Goal: Transaction & Acquisition: Purchase product/service

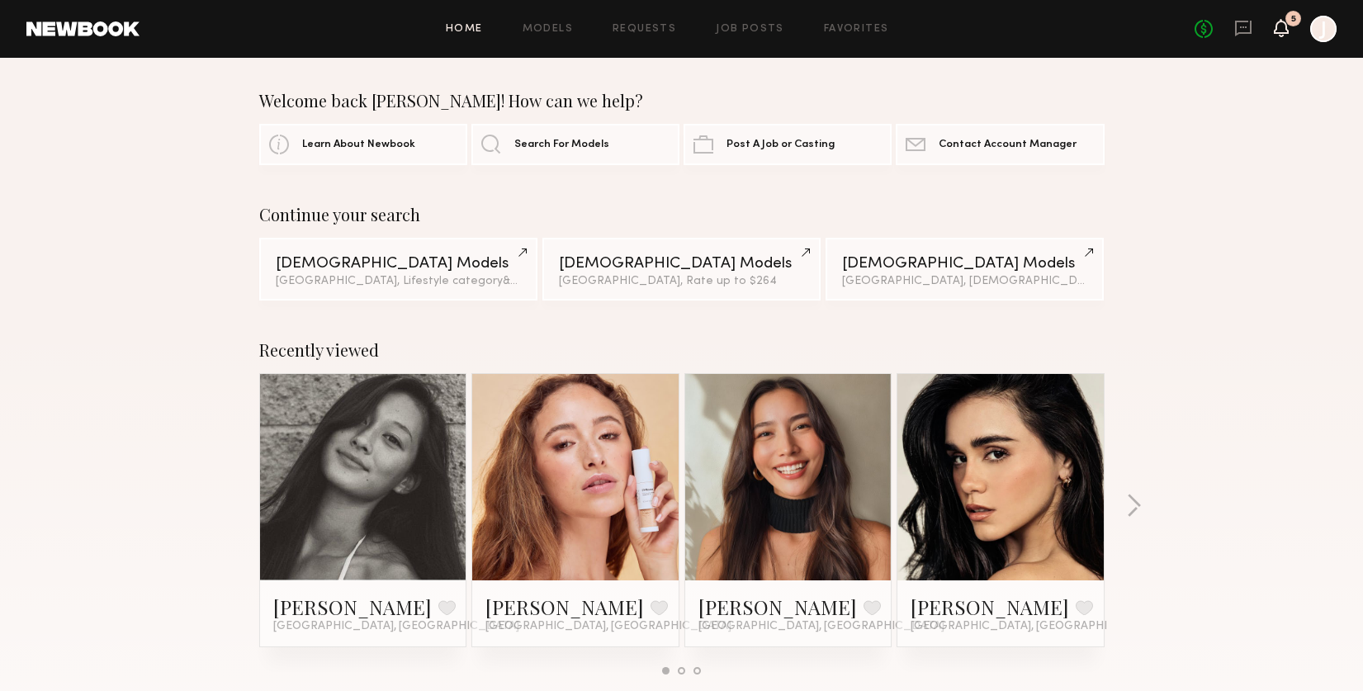
click at [1285, 25] on icon at bounding box center [1281, 27] width 13 height 12
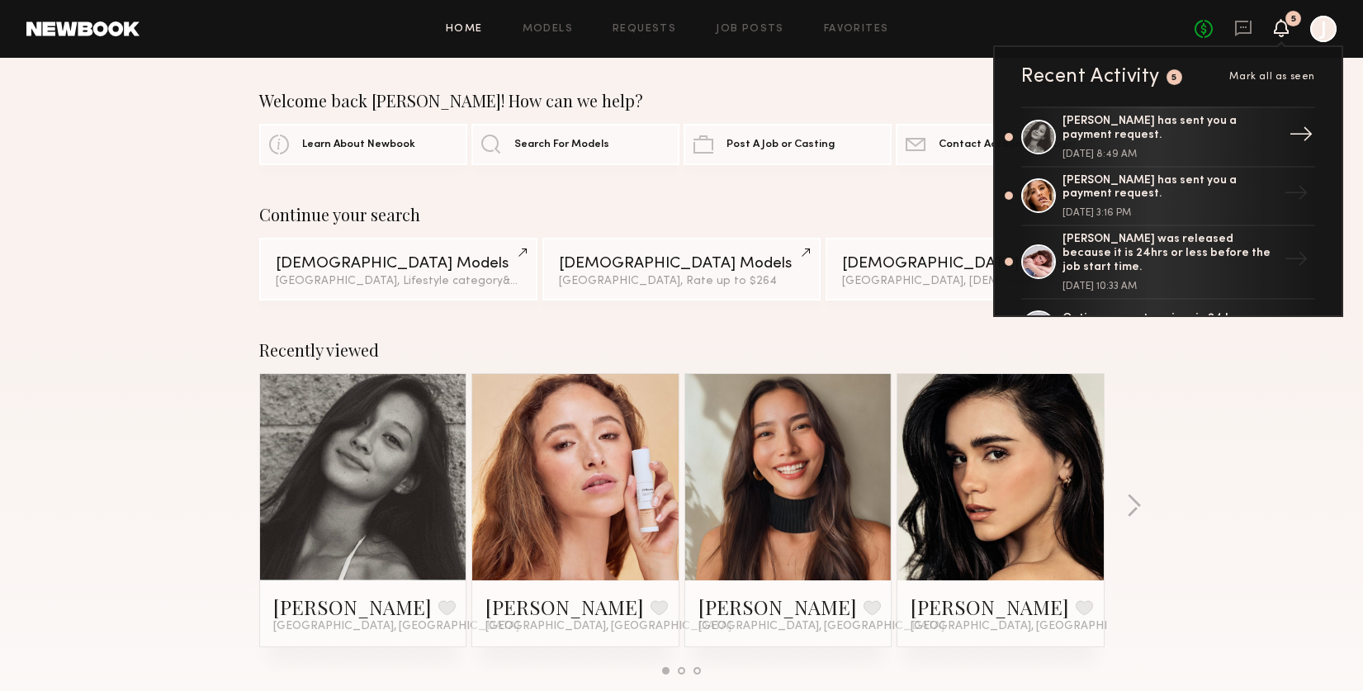
click at [1190, 138] on div "[PERSON_NAME] has sent you a payment request." at bounding box center [1169, 129] width 215 height 28
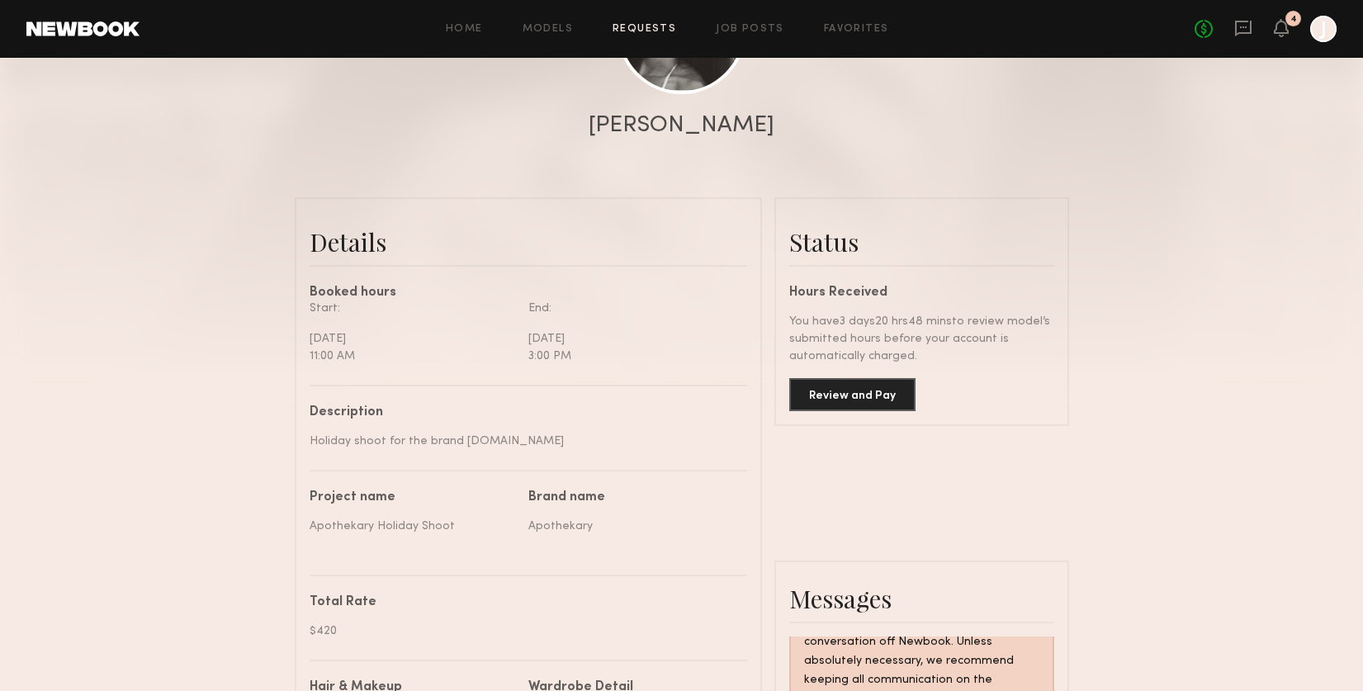
scroll to position [341, 0]
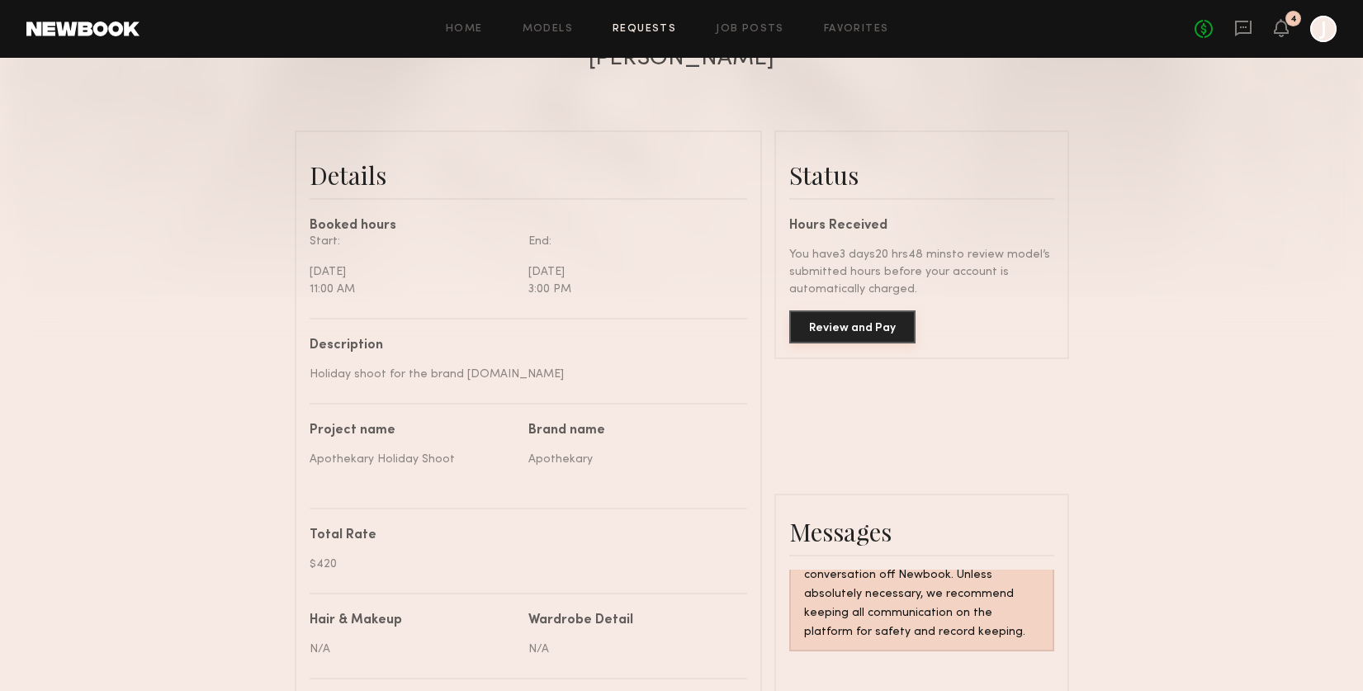
click at [859, 329] on button "Review and Pay" at bounding box center [852, 326] width 126 height 33
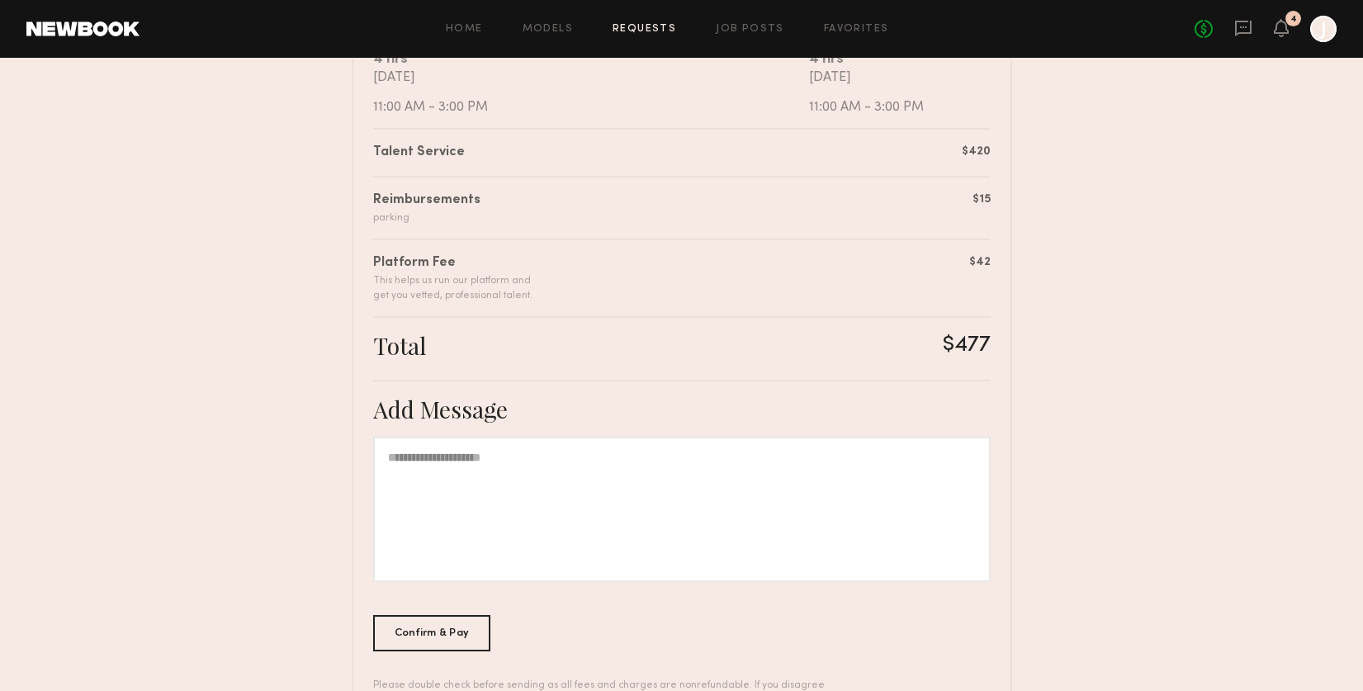
scroll to position [401, 0]
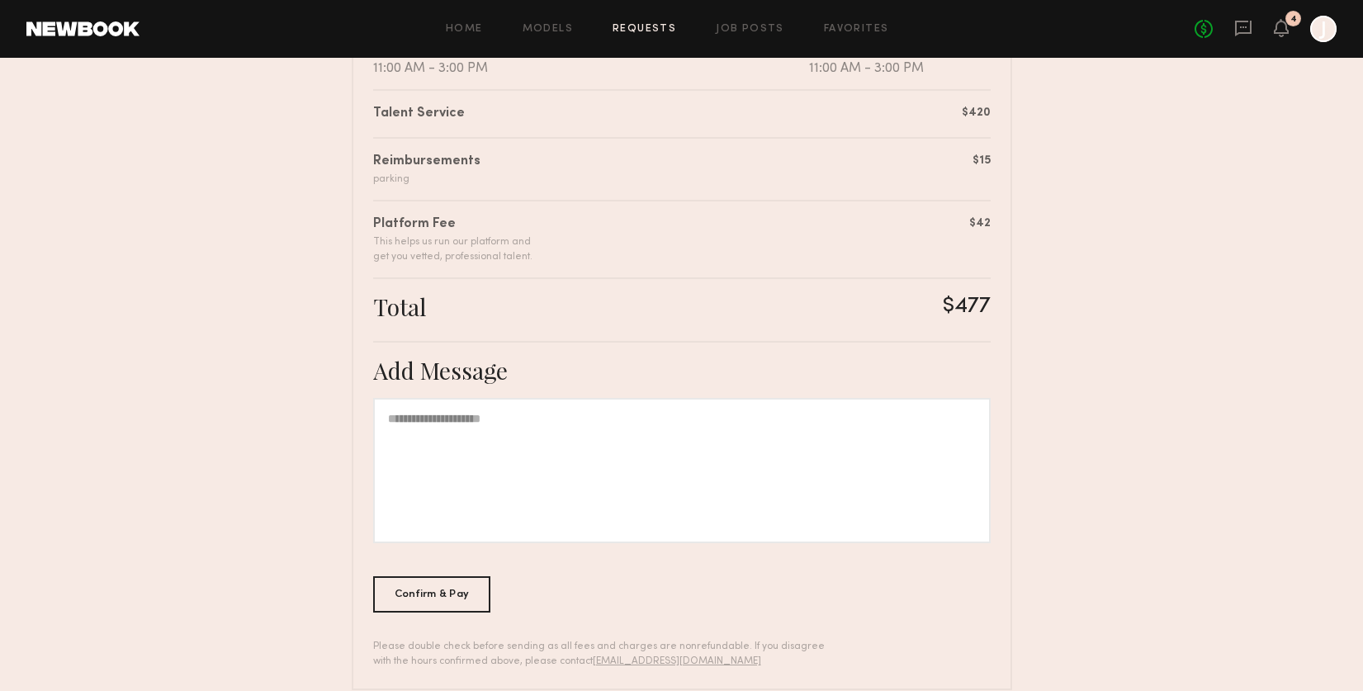
click at [654, 452] on div at bounding box center [681, 470] width 617 height 145
click at [456, 597] on div "Confirm & Pay" at bounding box center [432, 593] width 118 height 36
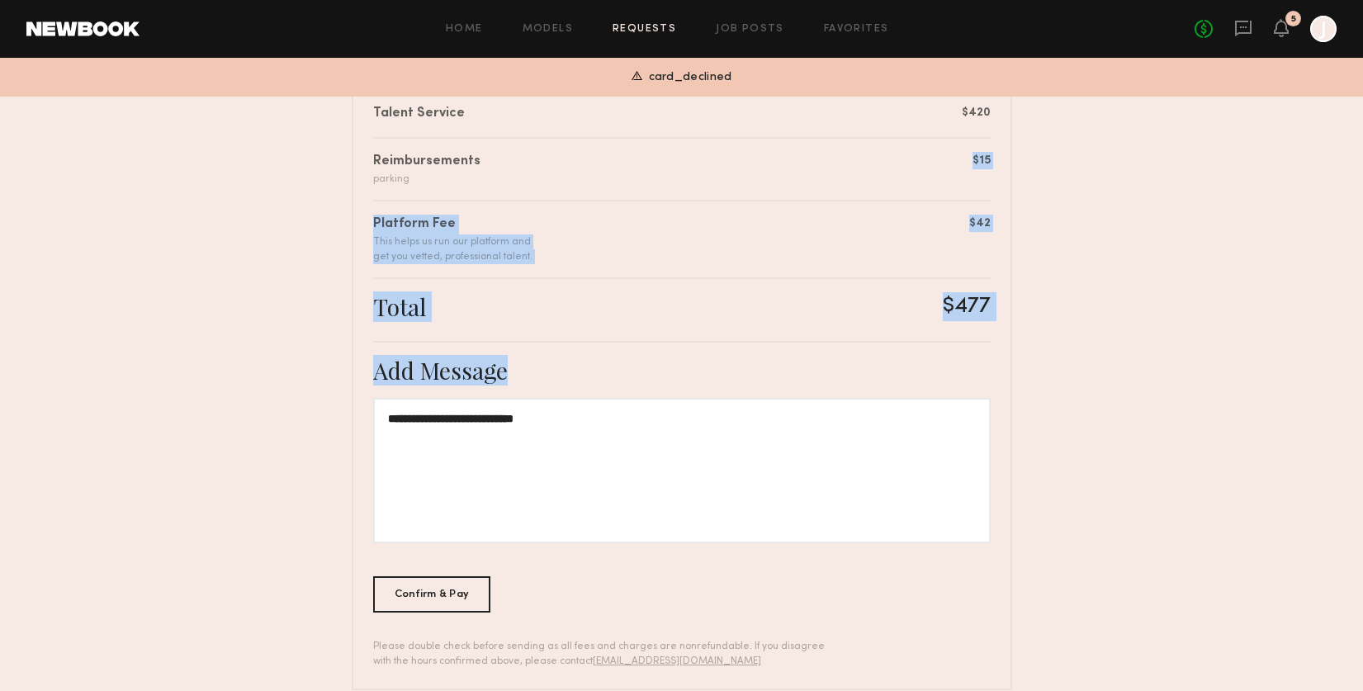
drag, startPoint x: 1361, startPoint y: 383, endPoint x: 1345, endPoint y: 171, distance: 212.8
click at [1345, 171] on nb-booking-payment "**********" at bounding box center [681, 186] width 1363 height 1007
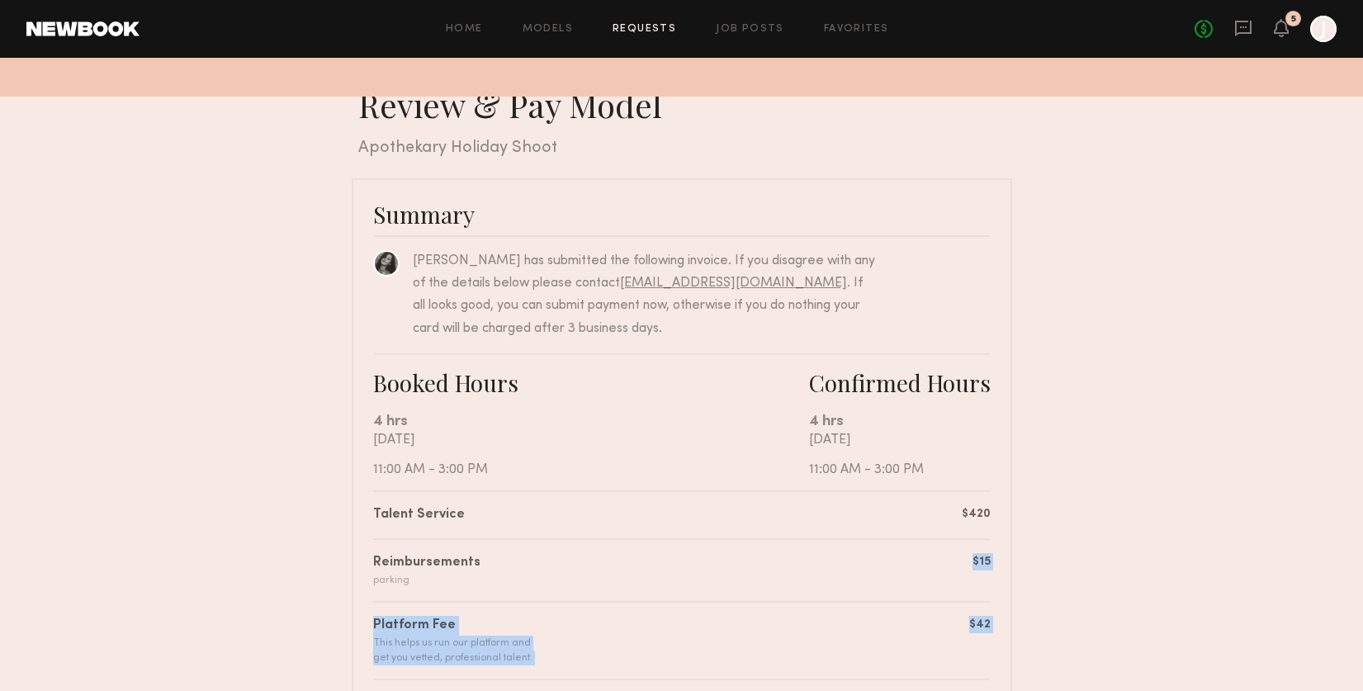
scroll to position [427, 0]
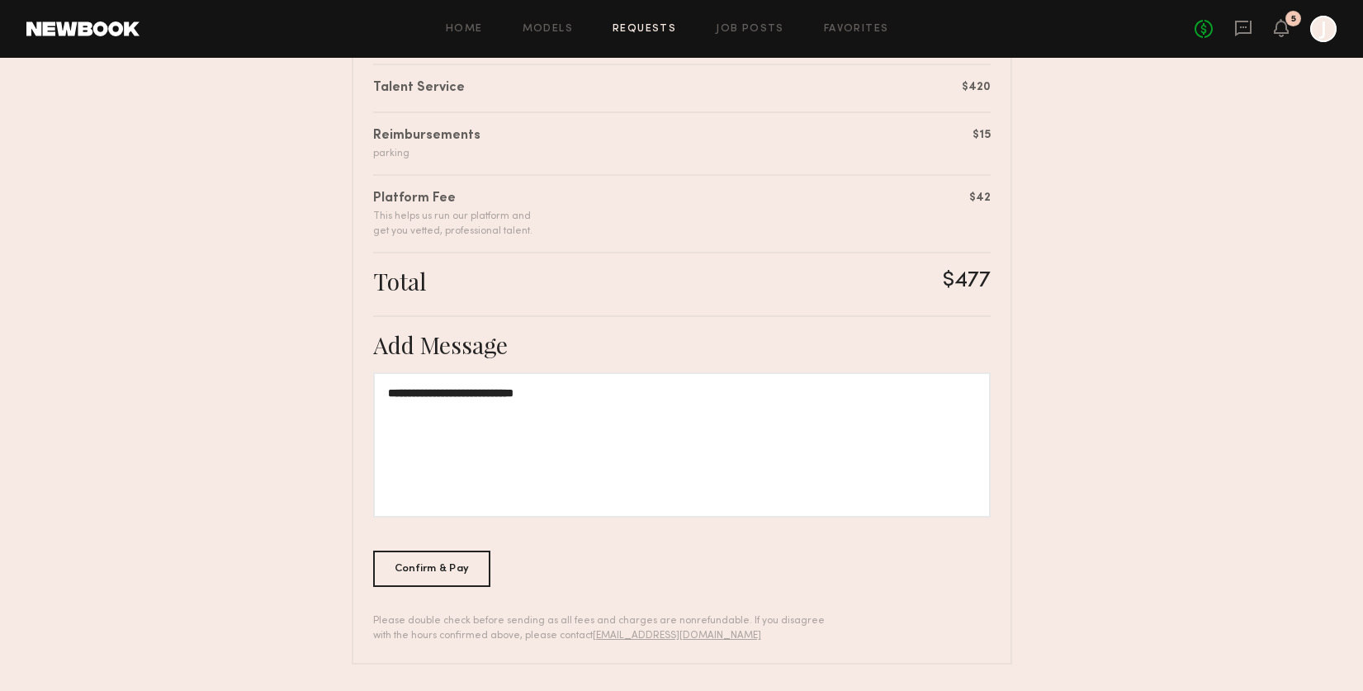
click at [663, 443] on div "**********" at bounding box center [681, 444] width 617 height 145
click at [1284, 19] on icon at bounding box center [1281, 28] width 15 height 18
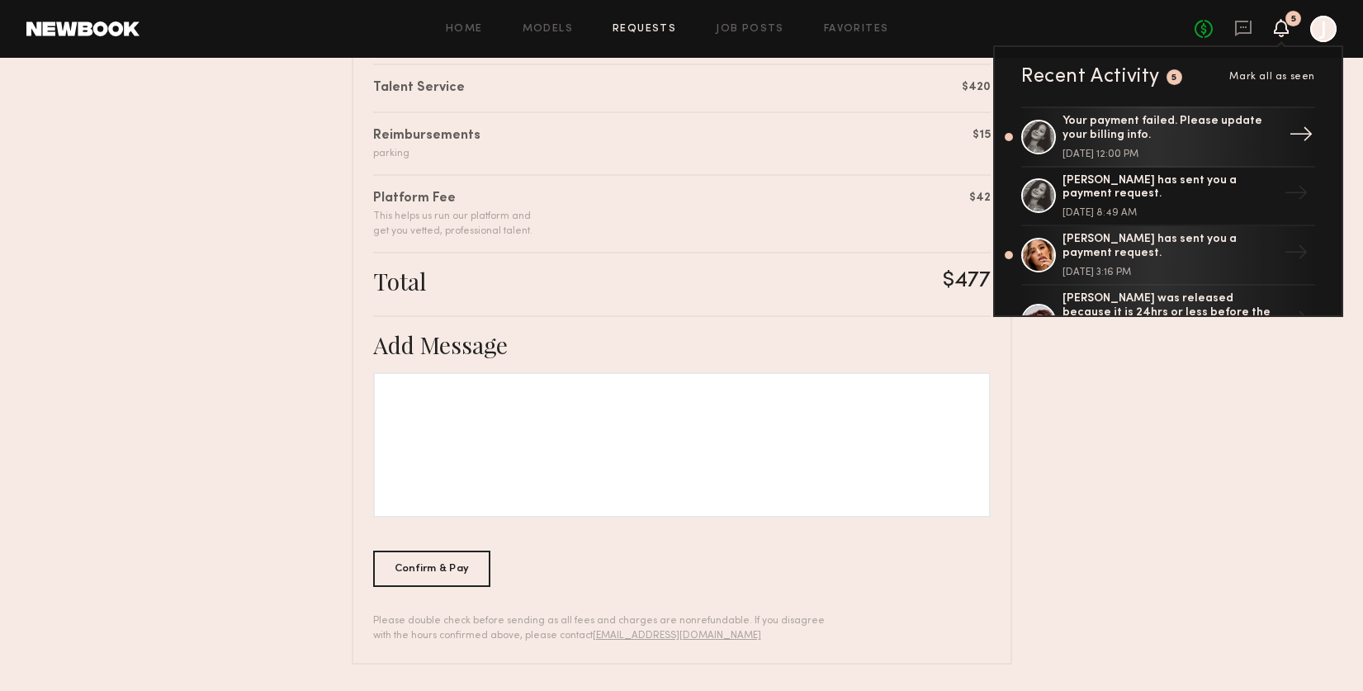
click at [1289, 131] on div "→" at bounding box center [1301, 137] width 38 height 43
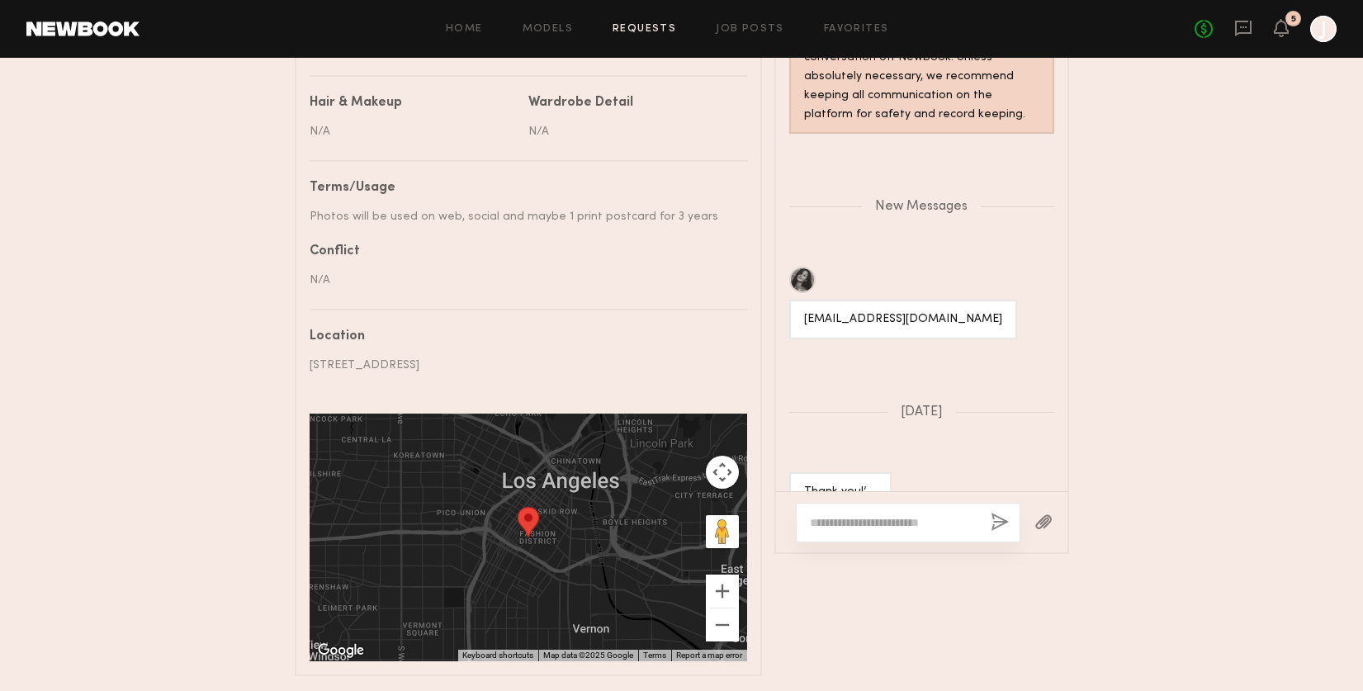
scroll to position [923, 0]
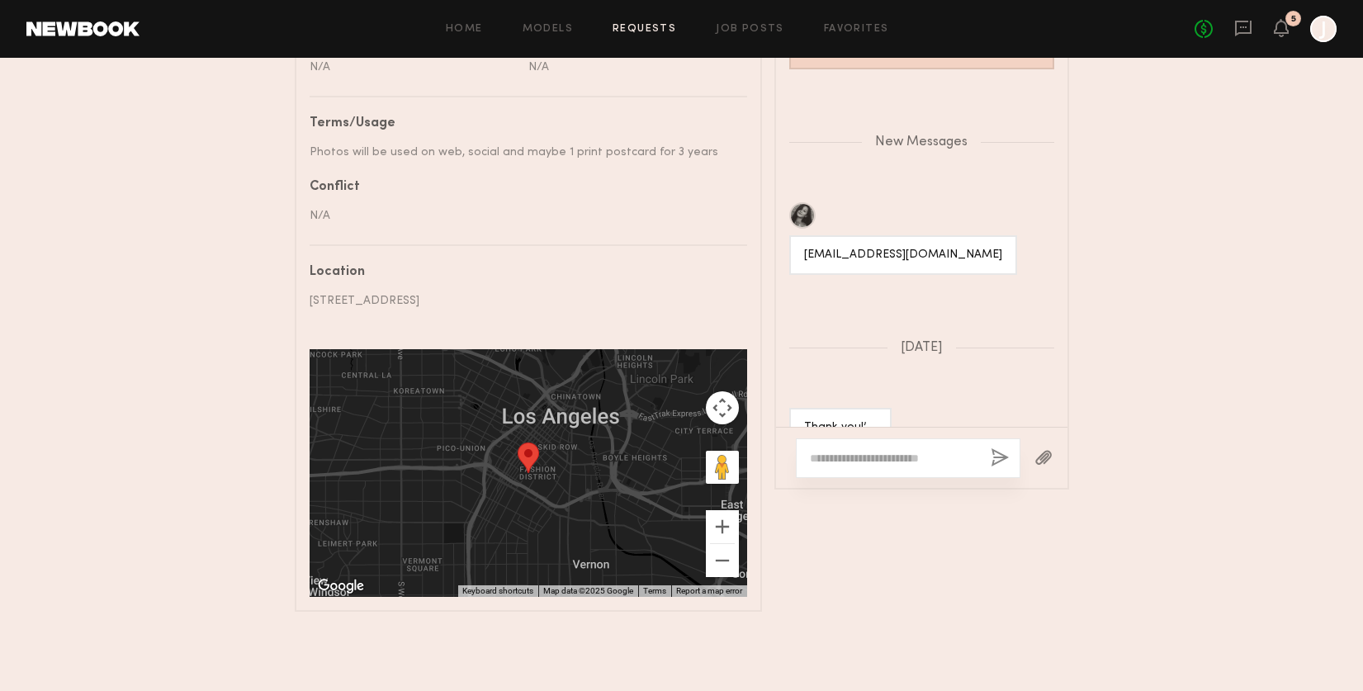
click at [1322, 42] on header "Home Models Requests Job Posts Favorites Sign Out No fees up to $5,000 5 J" at bounding box center [681, 29] width 1363 height 58
click at [1322, 32] on div at bounding box center [1323, 29] width 26 height 26
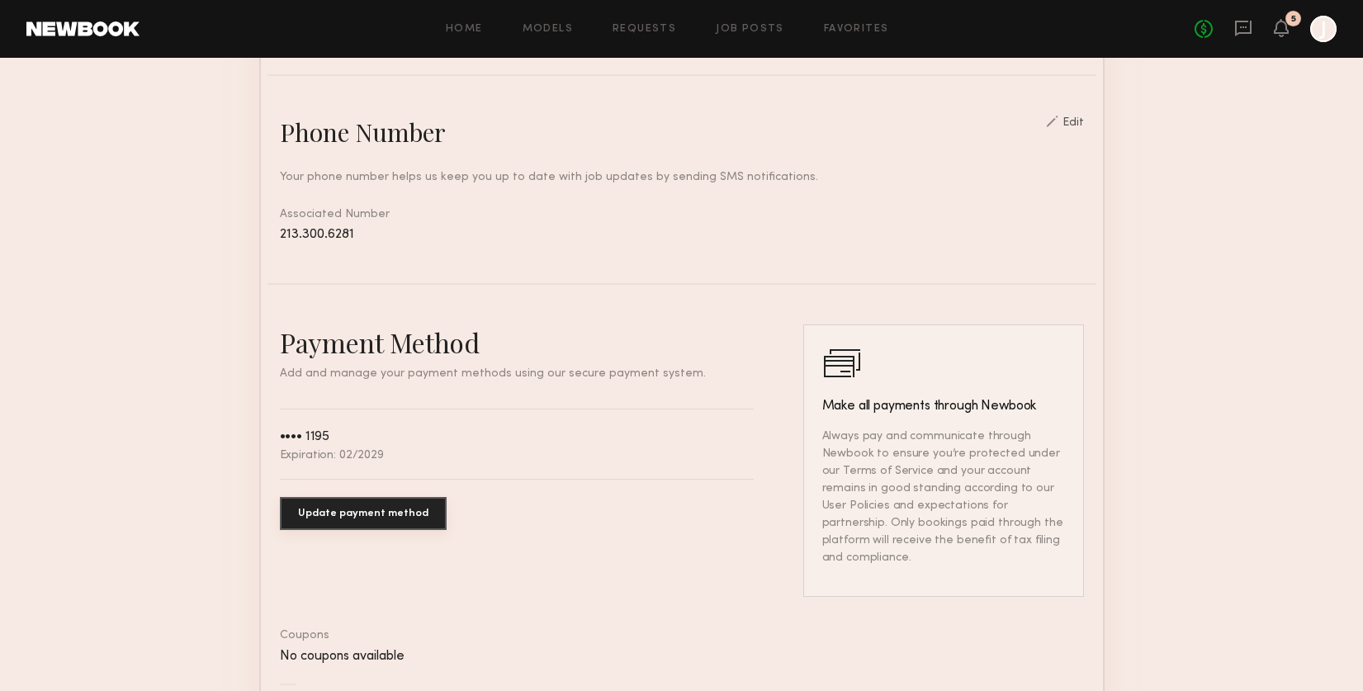
scroll to position [685, 0]
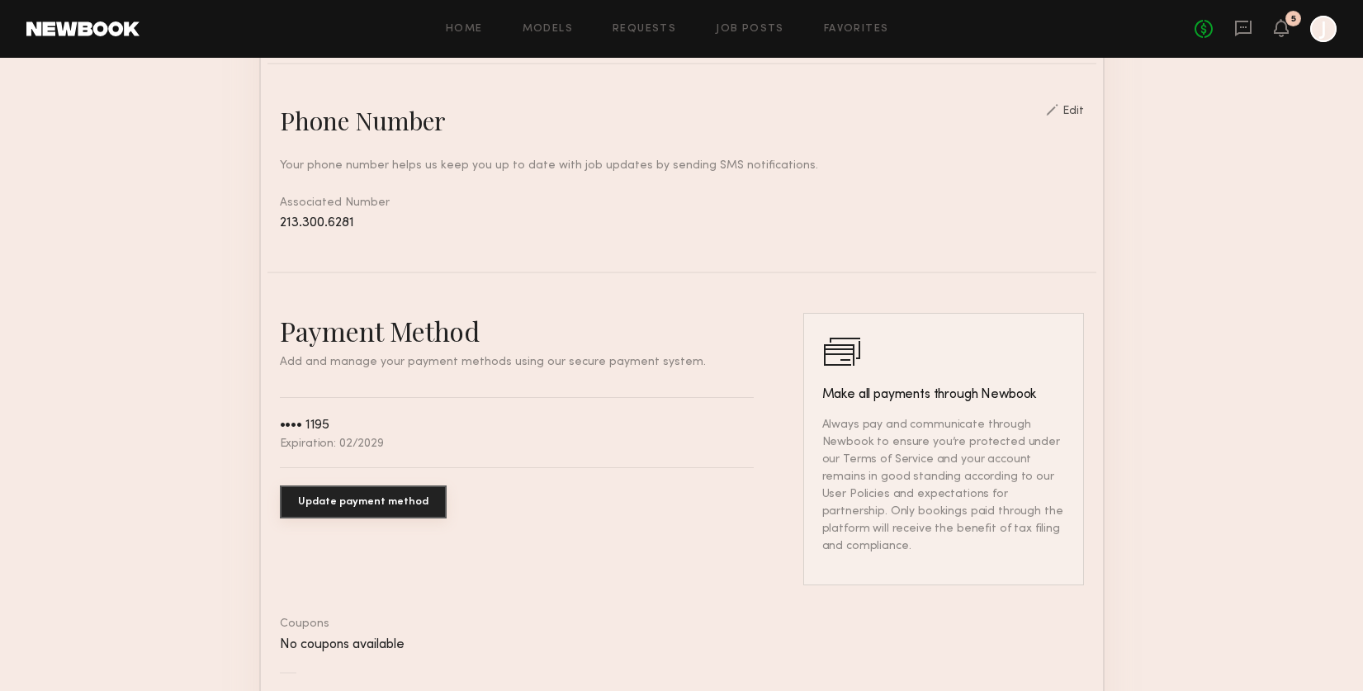
click at [390, 498] on button "Update payment method" at bounding box center [363, 501] width 167 height 33
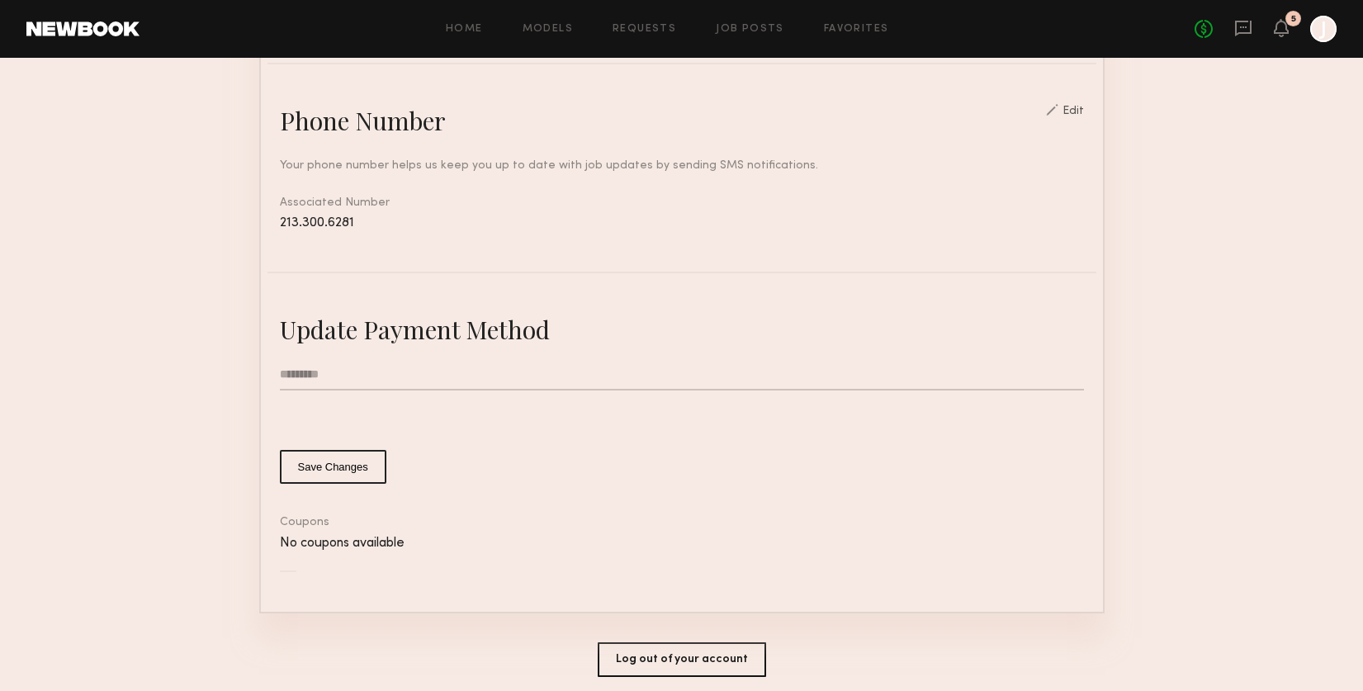
click at [330, 373] on input "text" at bounding box center [682, 374] width 804 height 31
type input "**********"
click at [674, 429] on form "**********" at bounding box center [682, 421] width 804 height 125
click at [551, 504] on nb-stripe-card-bind "**********" at bounding box center [682, 442] width 804 height 259
click at [355, 466] on button "Save Changes" at bounding box center [333, 467] width 106 height 34
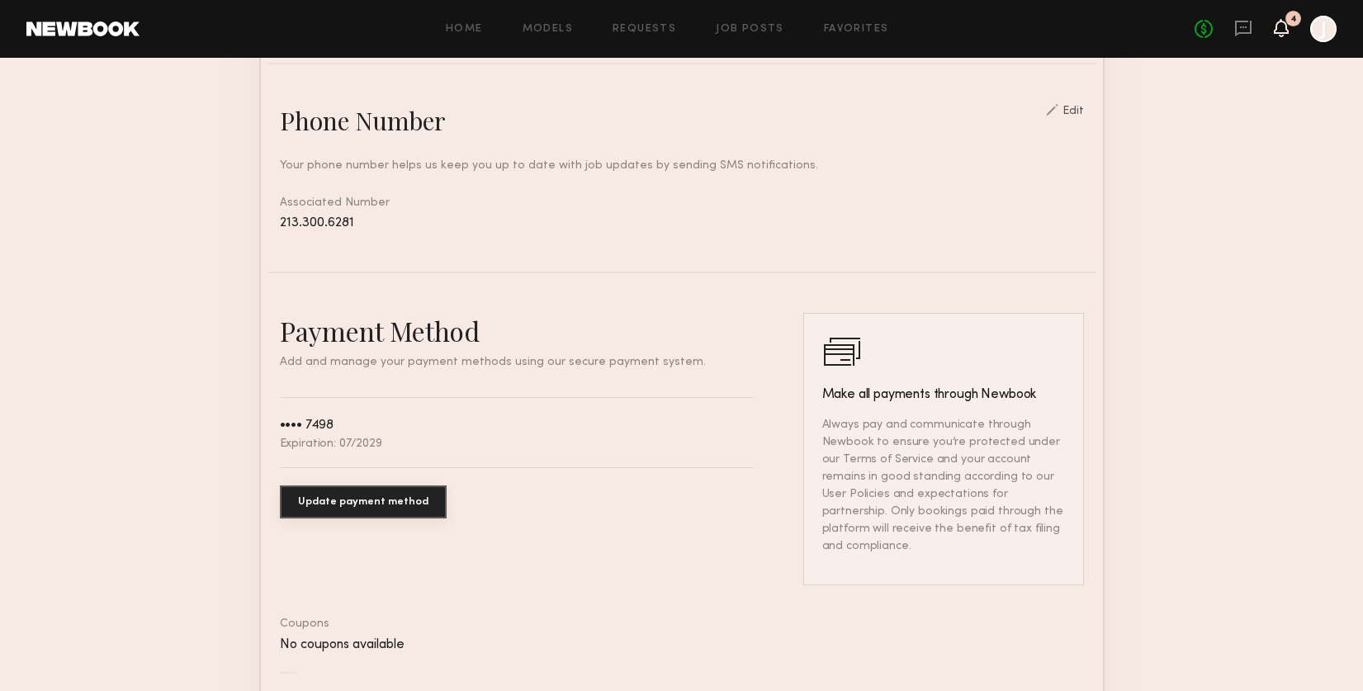
click at [1286, 30] on icon at bounding box center [1281, 27] width 13 height 12
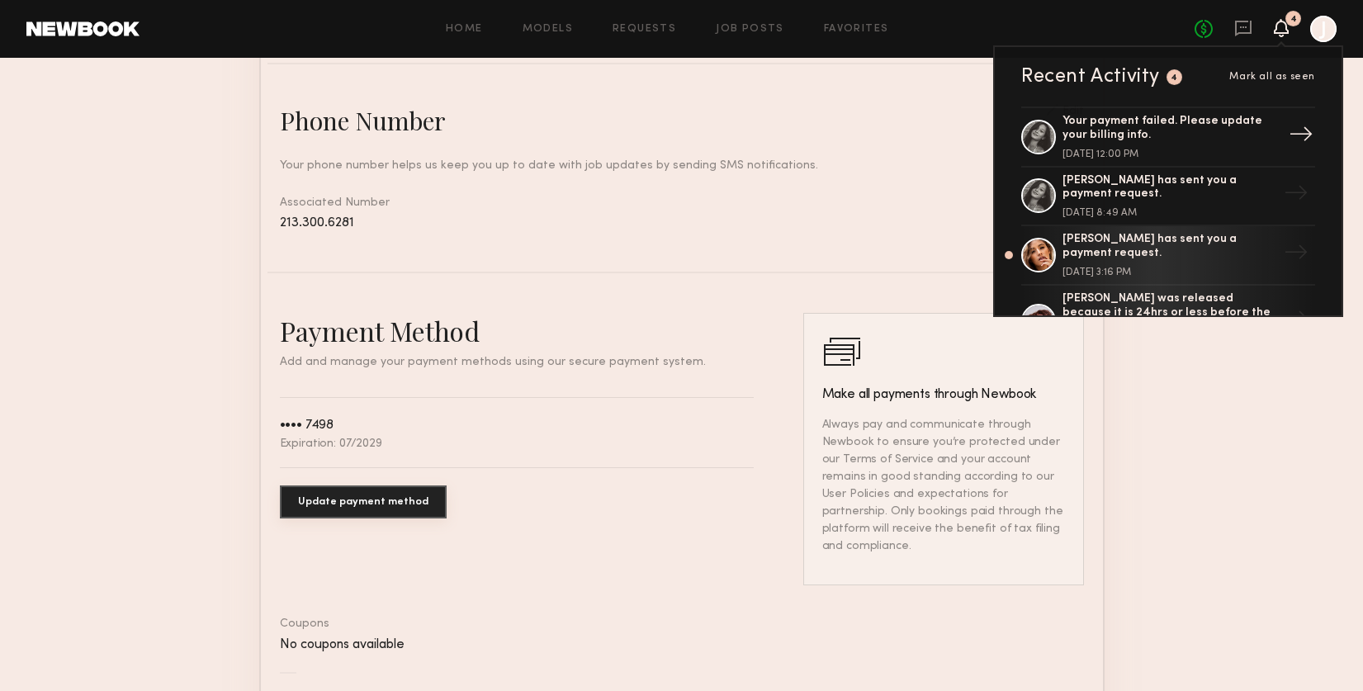
click at [1227, 135] on div "Your payment failed. Please update your billing info." at bounding box center [1169, 129] width 215 height 28
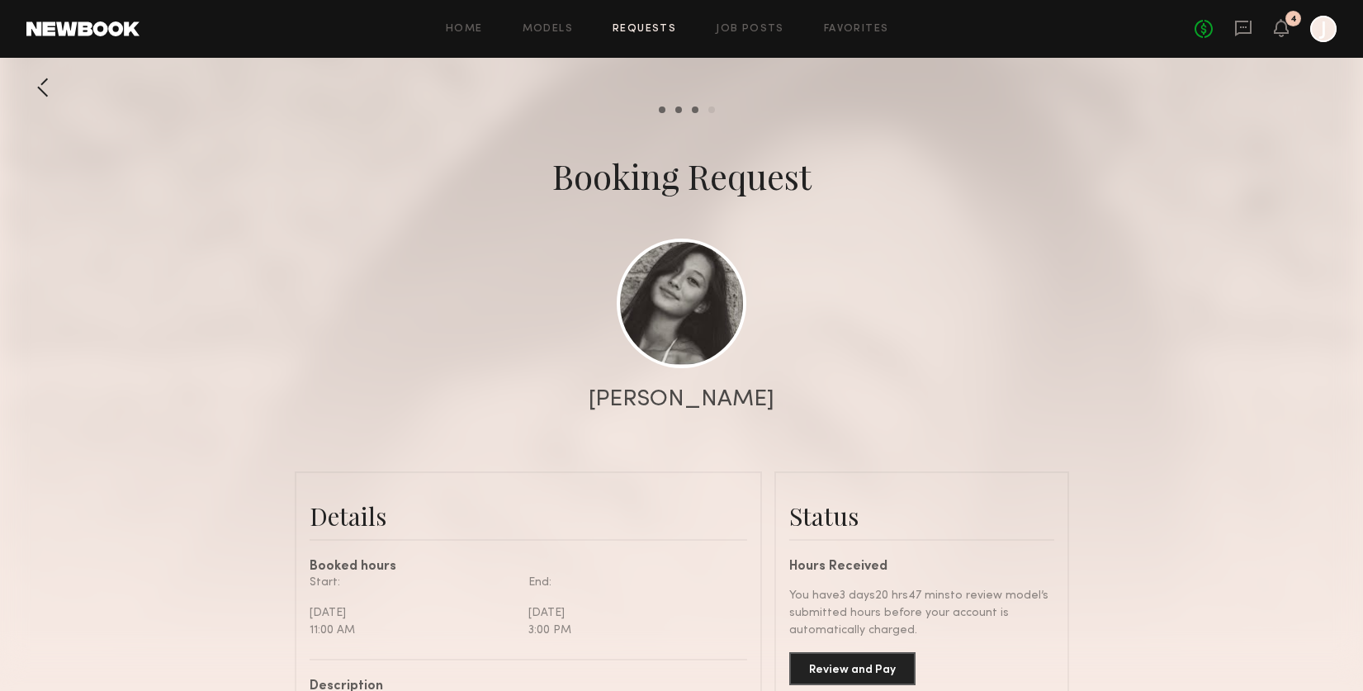
scroll to position [1792, 0]
click at [887, 669] on button "Review and Pay" at bounding box center [852, 667] width 126 height 33
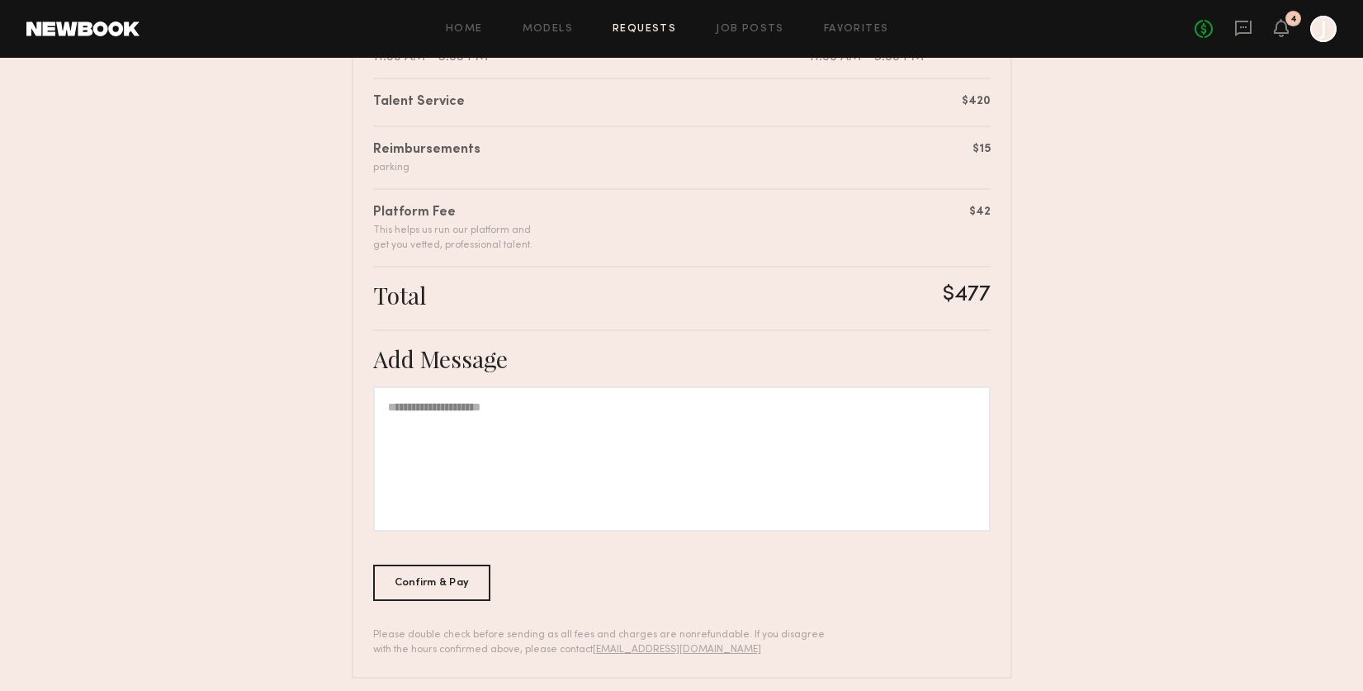
scroll to position [427, 0]
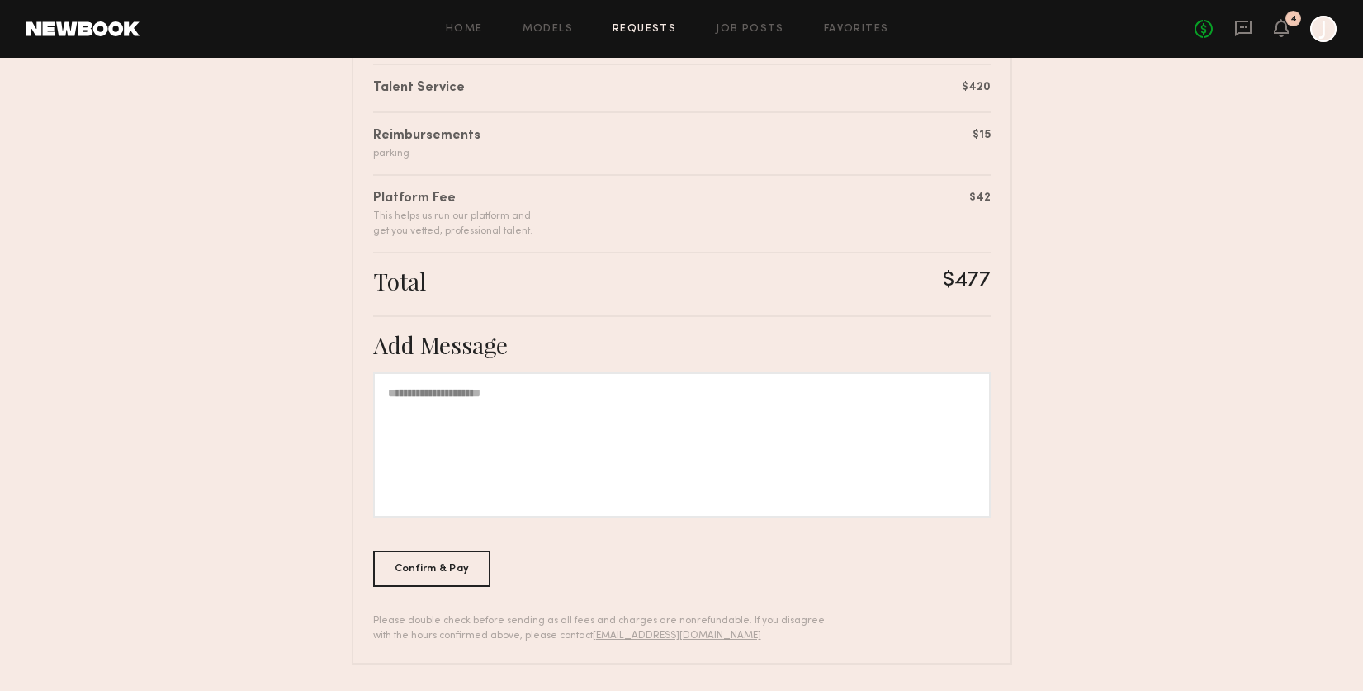
click at [679, 442] on div at bounding box center [681, 444] width 617 height 145
paste div
click at [466, 563] on div "Confirm & Pay" at bounding box center [432, 568] width 118 height 36
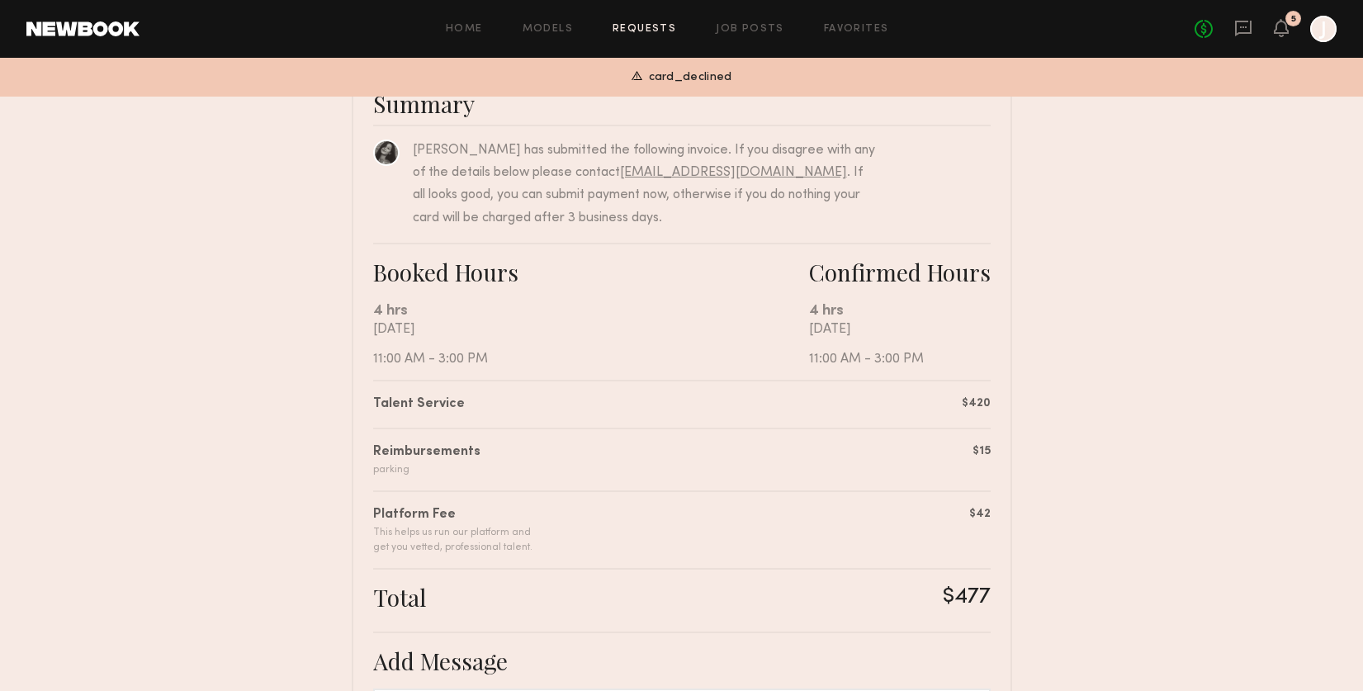
scroll to position [0, 0]
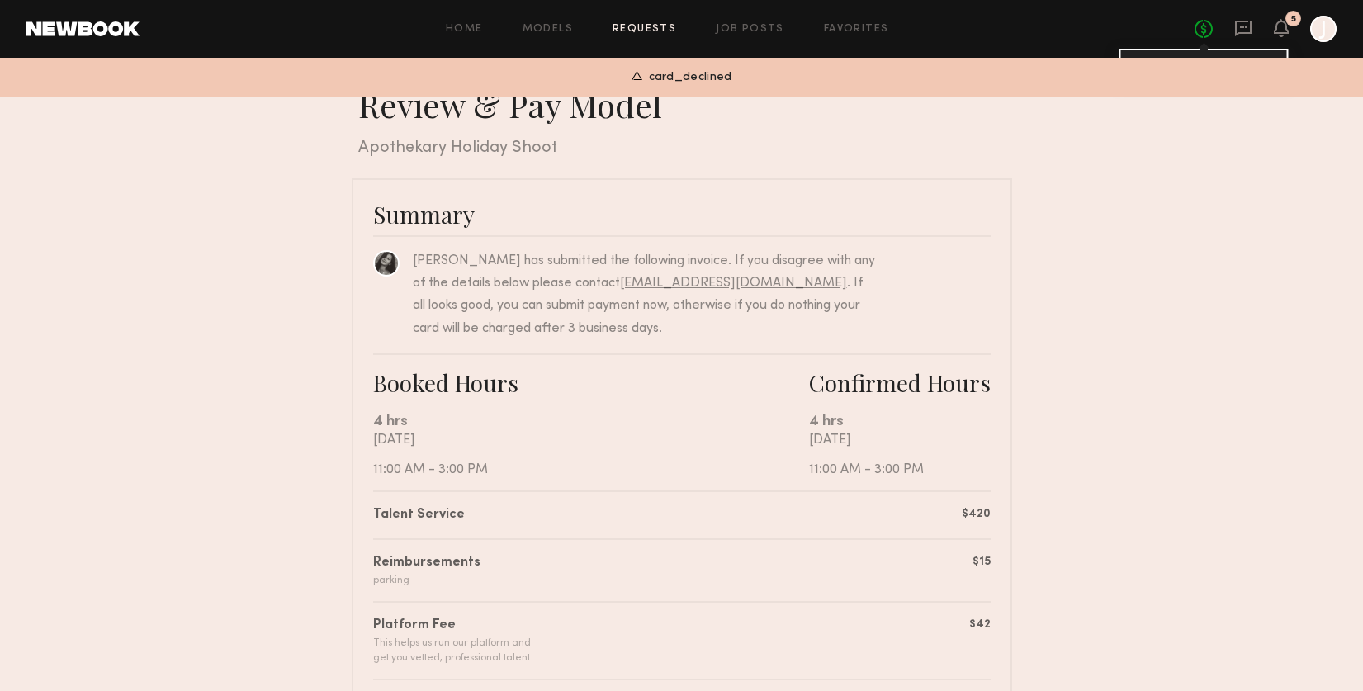
click at [1201, 26] on link "No fees up to $5,000" at bounding box center [1203, 29] width 18 height 18
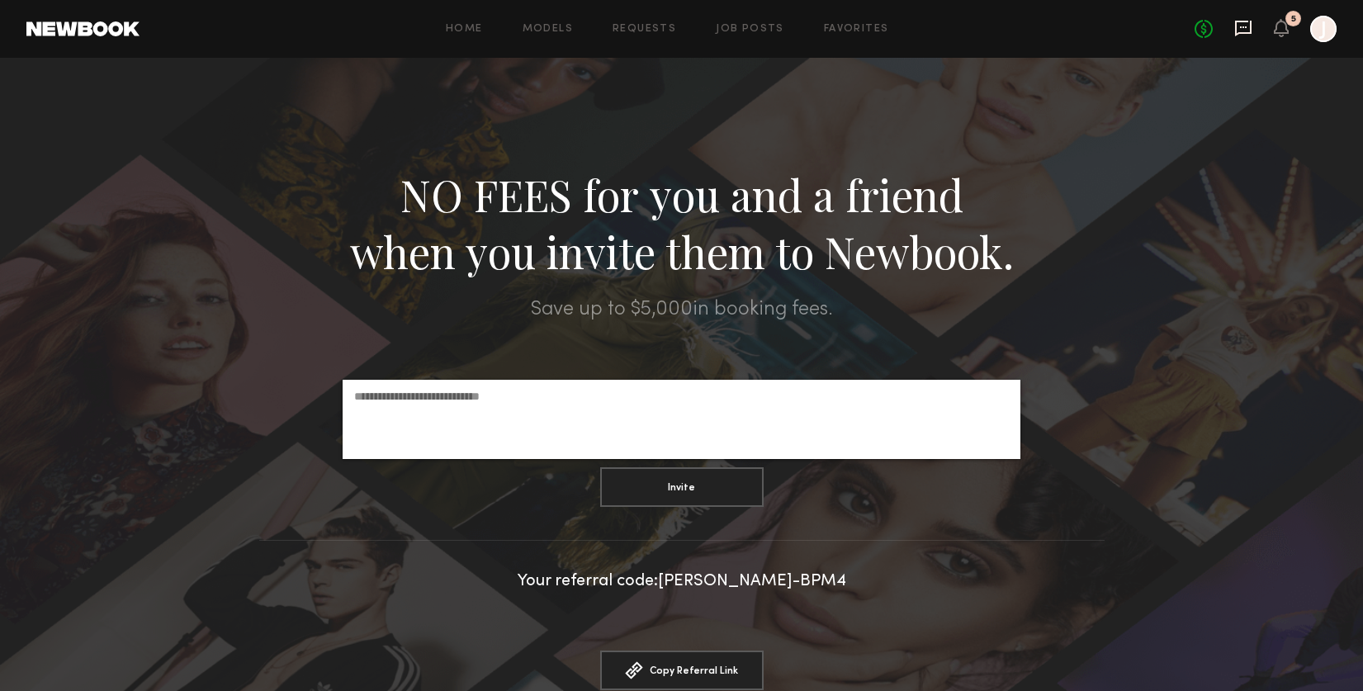
click at [1251, 23] on icon at bounding box center [1243, 29] width 17 height 16
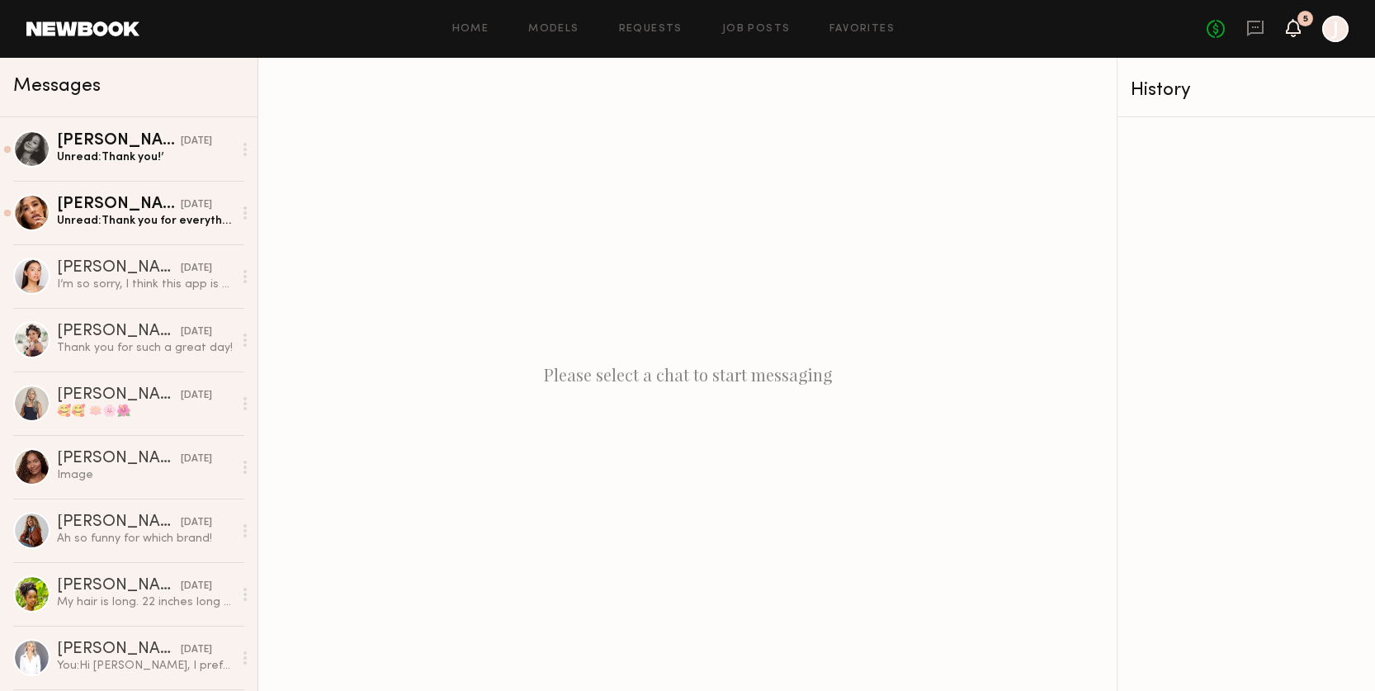
click at [1291, 27] on icon at bounding box center [1293, 27] width 13 height 12
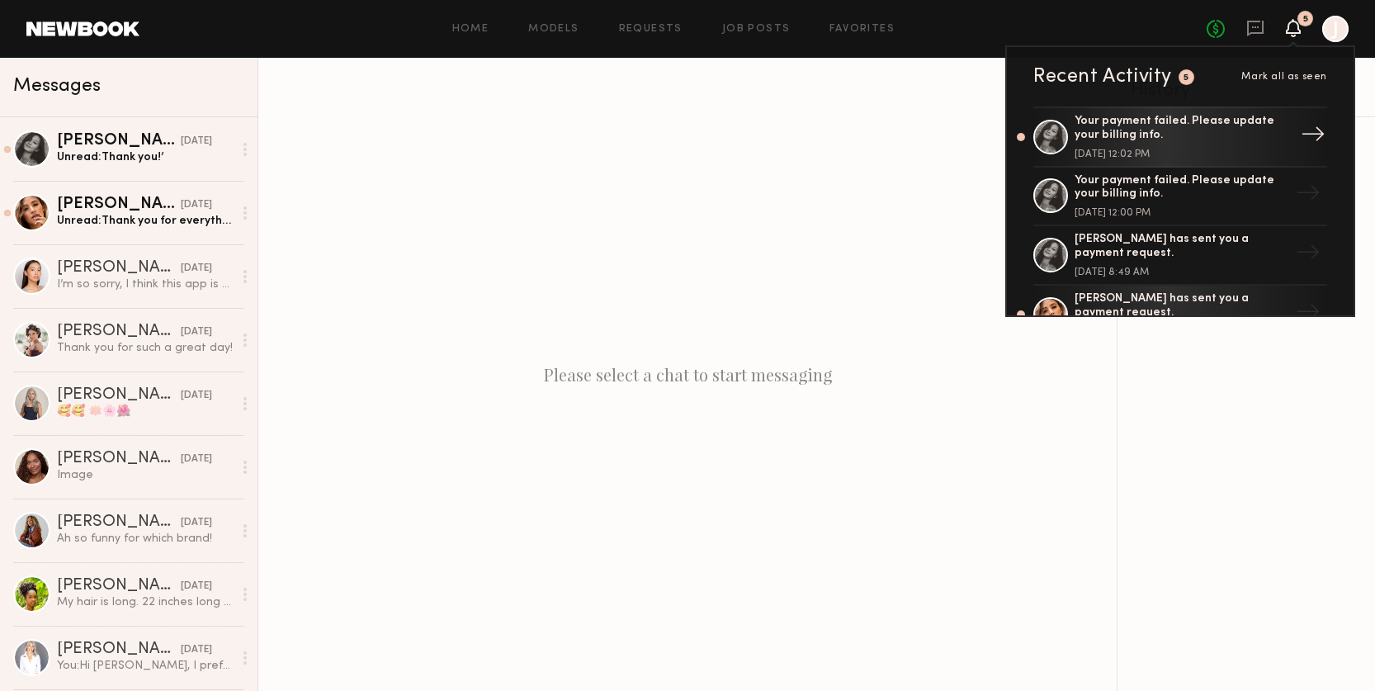
click at [1234, 124] on div "Your payment failed. Please update your billing info." at bounding box center [1182, 129] width 215 height 28
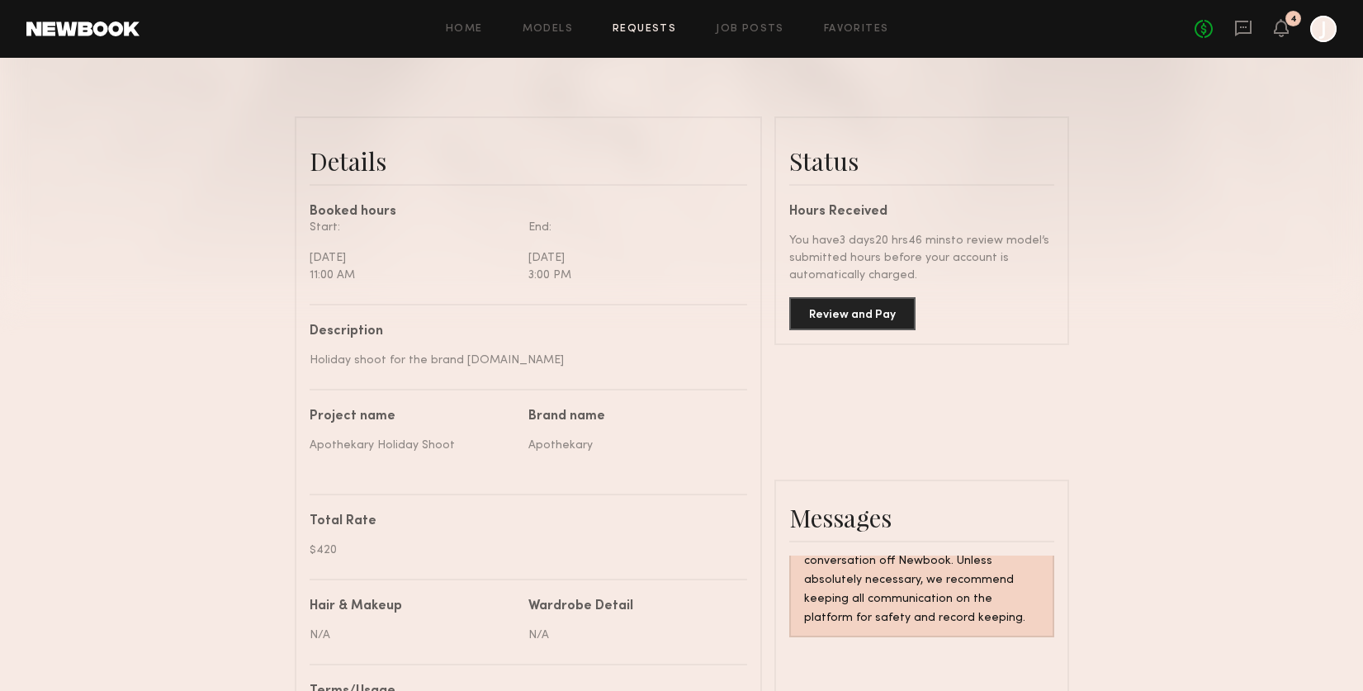
scroll to position [354, 0]
click at [867, 315] on button "Review and Pay" at bounding box center [852, 313] width 126 height 33
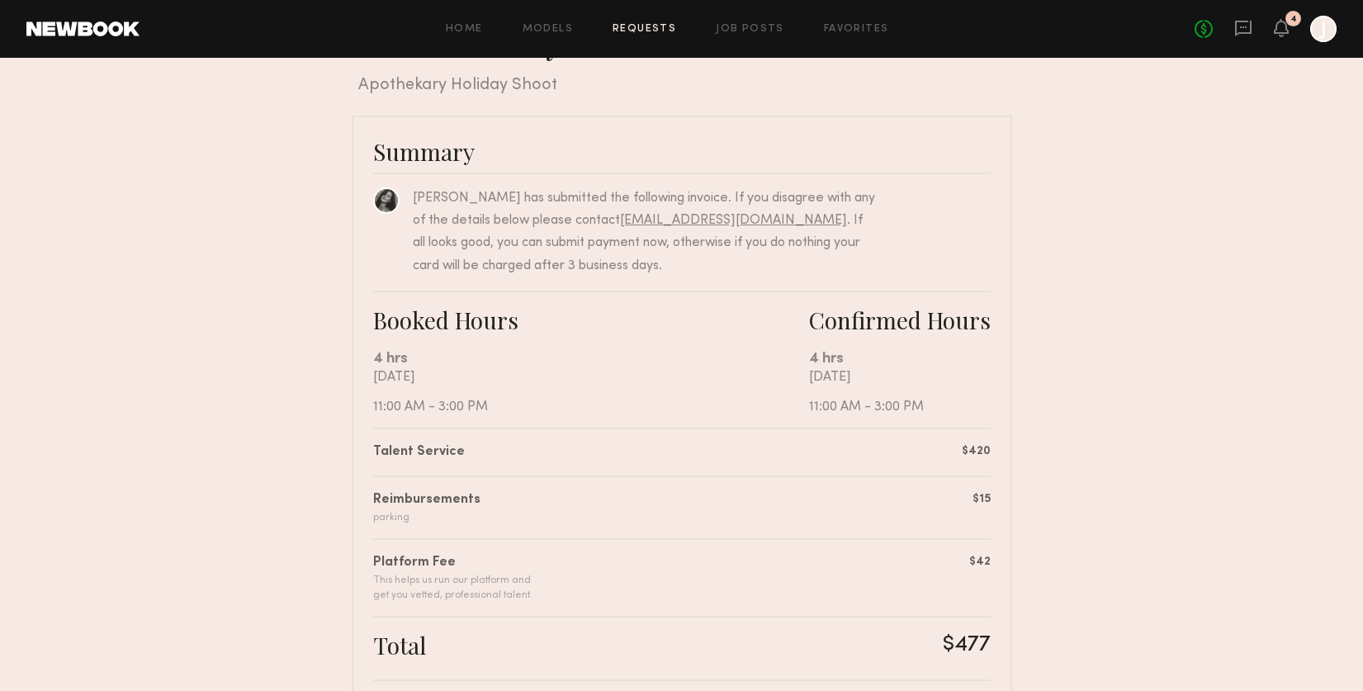
scroll to position [26, 0]
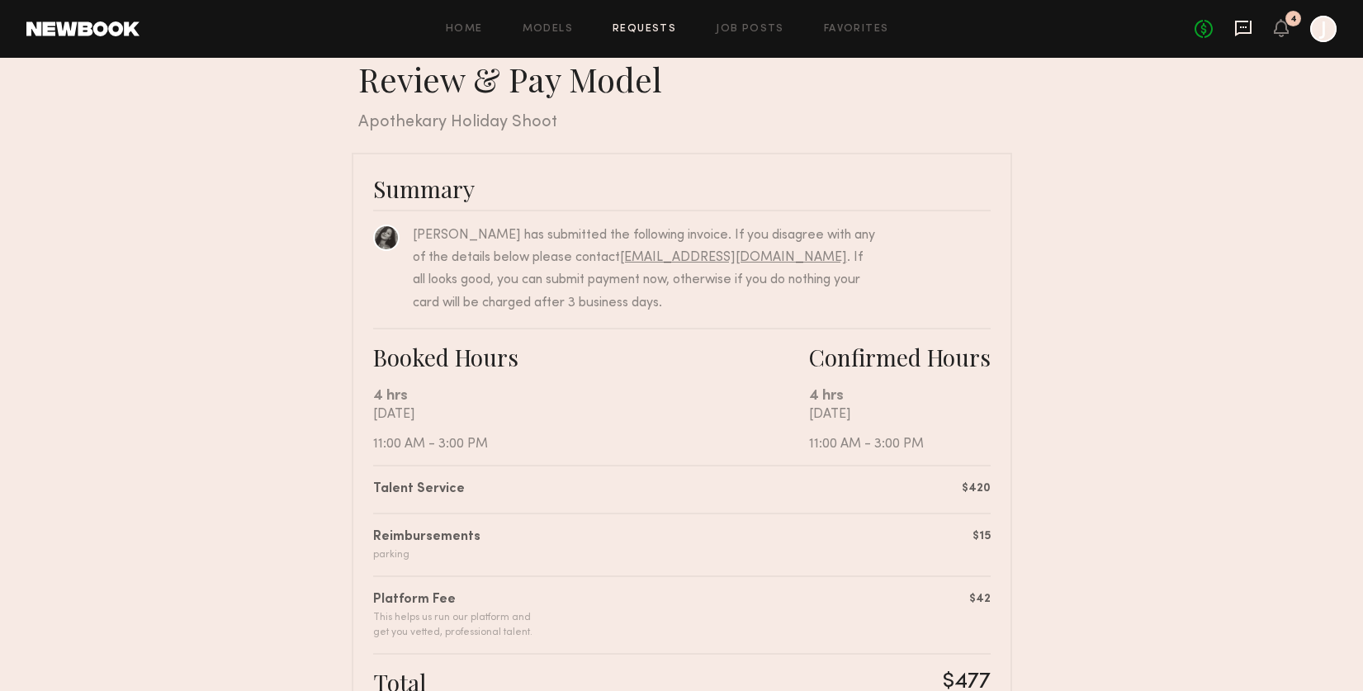
click at [1242, 28] on icon at bounding box center [1243, 27] width 7 height 2
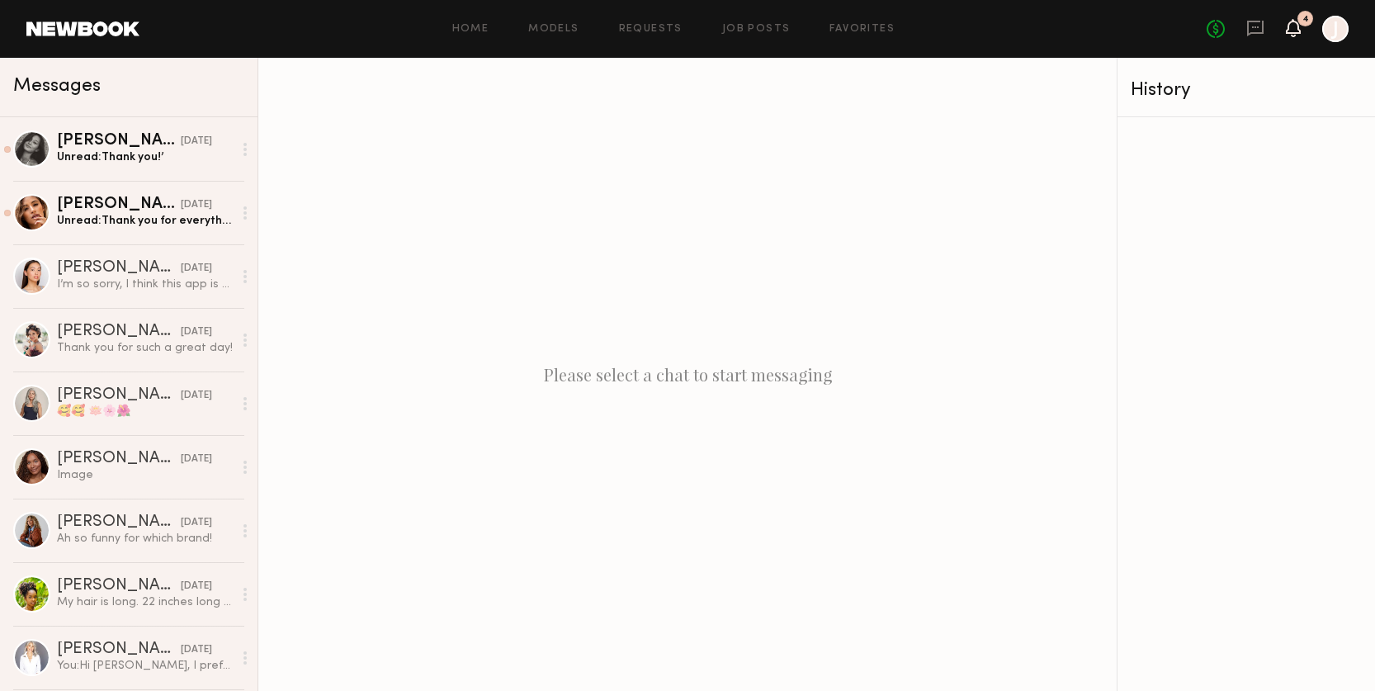
click at [1298, 35] on icon at bounding box center [1293, 28] width 15 height 18
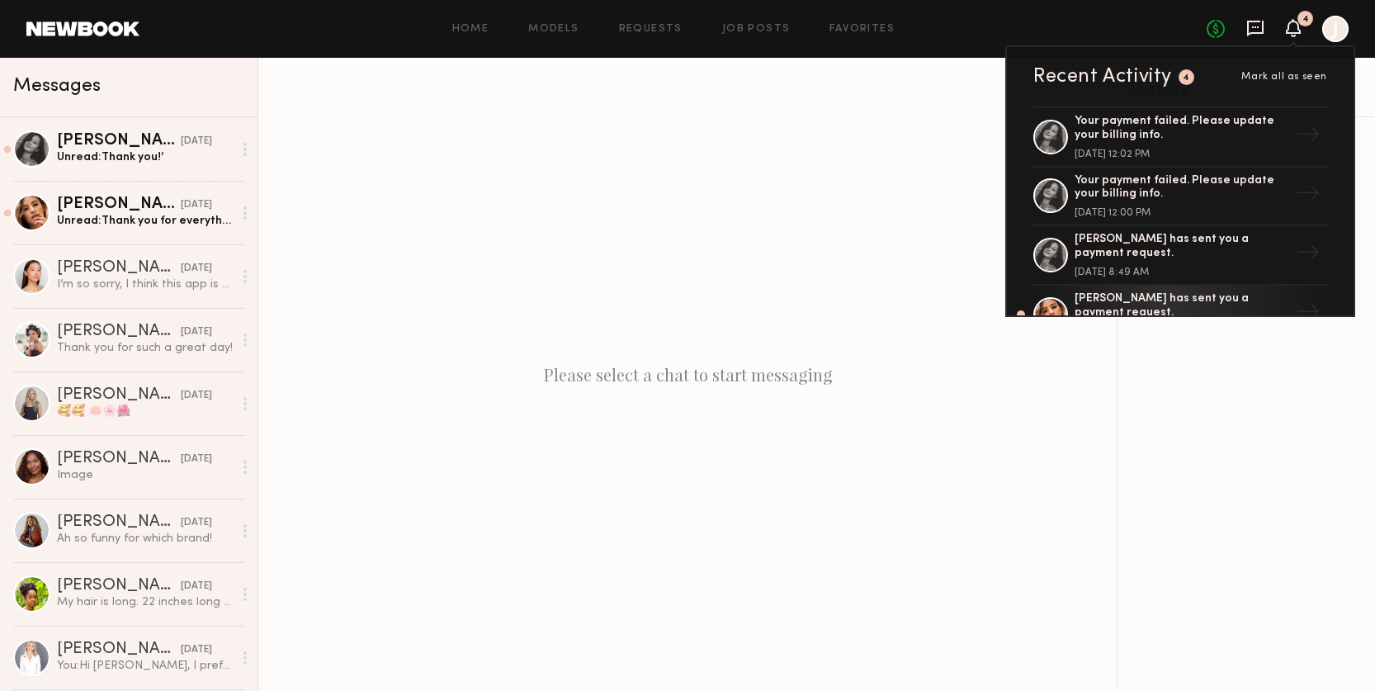
click at [1247, 33] on icon at bounding box center [1255, 29] width 17 height 16
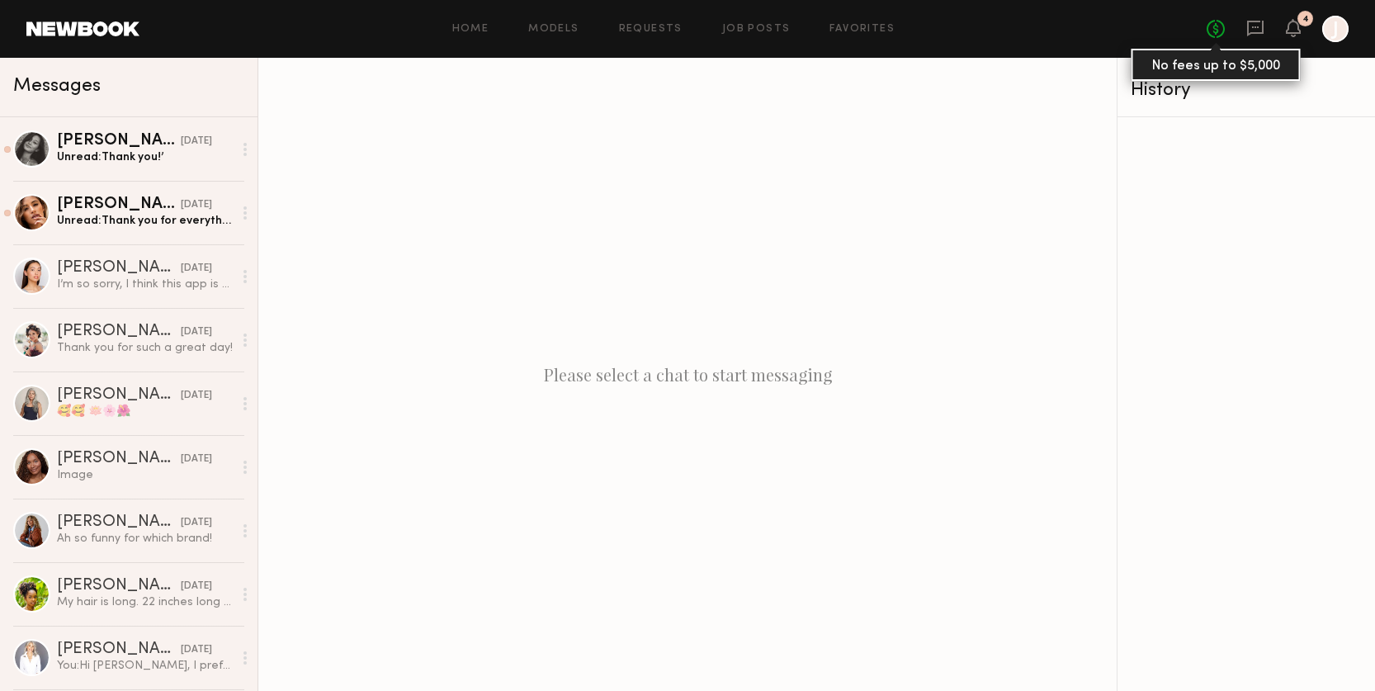
click at [1218, 30] on link "No fees up to $5,000" at bounding box center [1216, 29] width 18 height 18
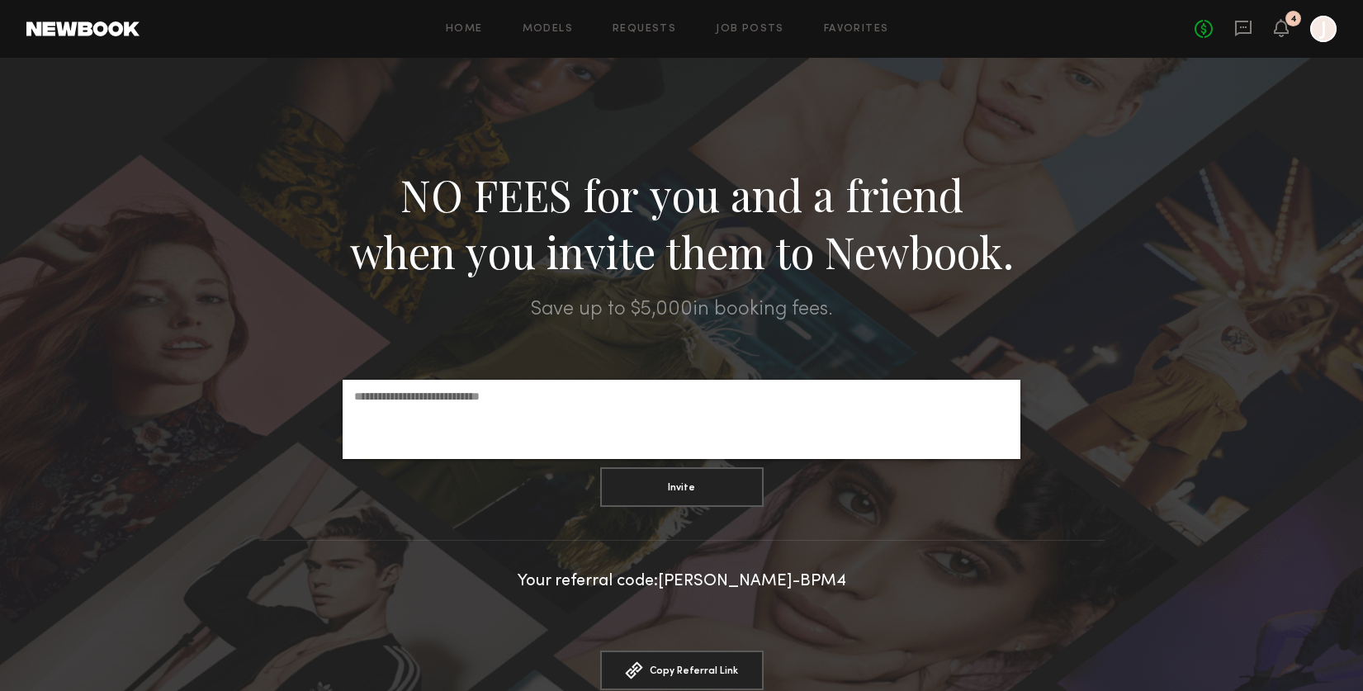
click at [1242, 37] on link at bounding box center [1243, 29] width 18 height 21
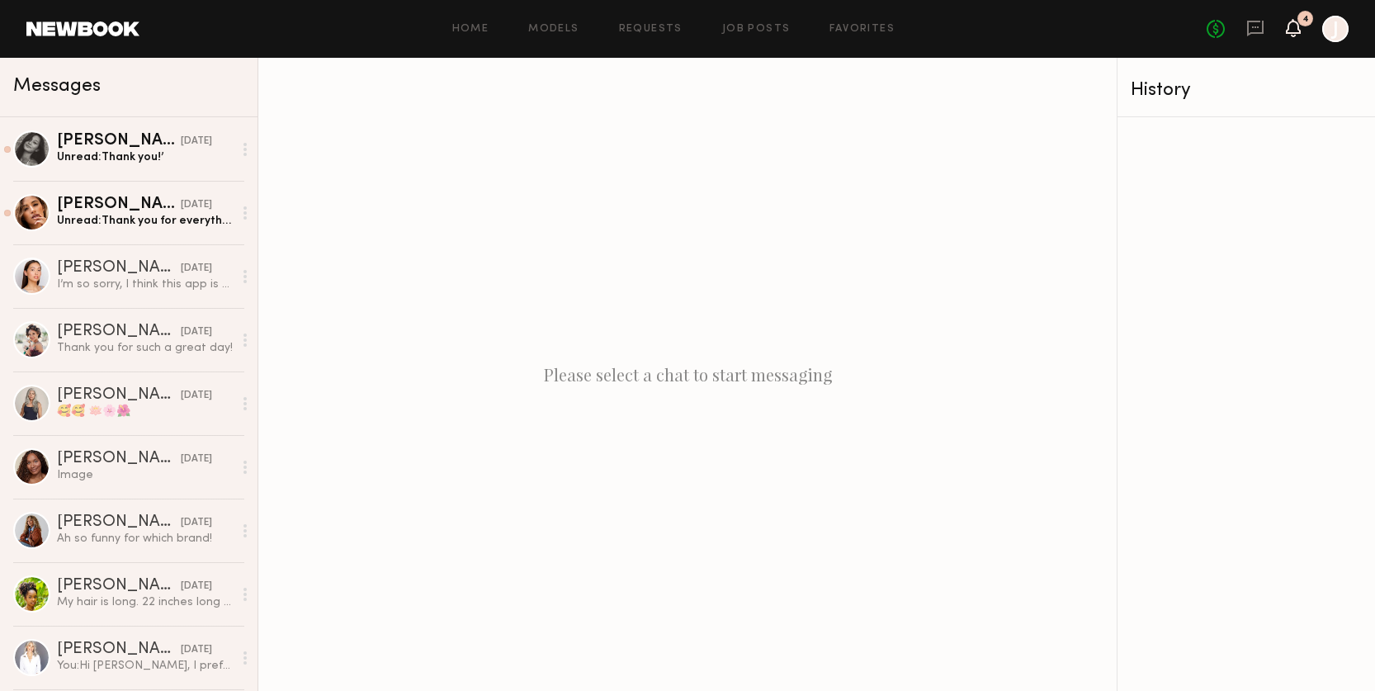
click at [1298, 32] on icon at bounding box center [1293, 27] width 13 height 12
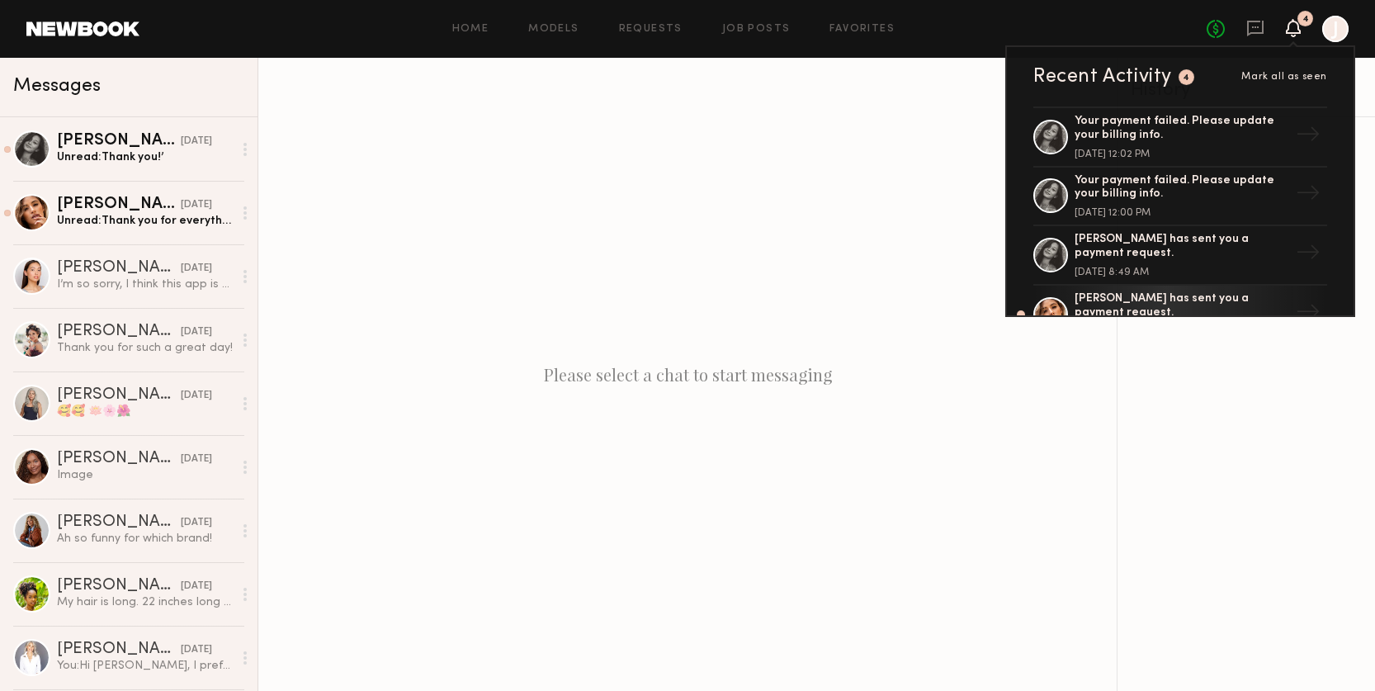
click at [1324, 34] on div at bounding box center [1335, 29] width 26 height 26
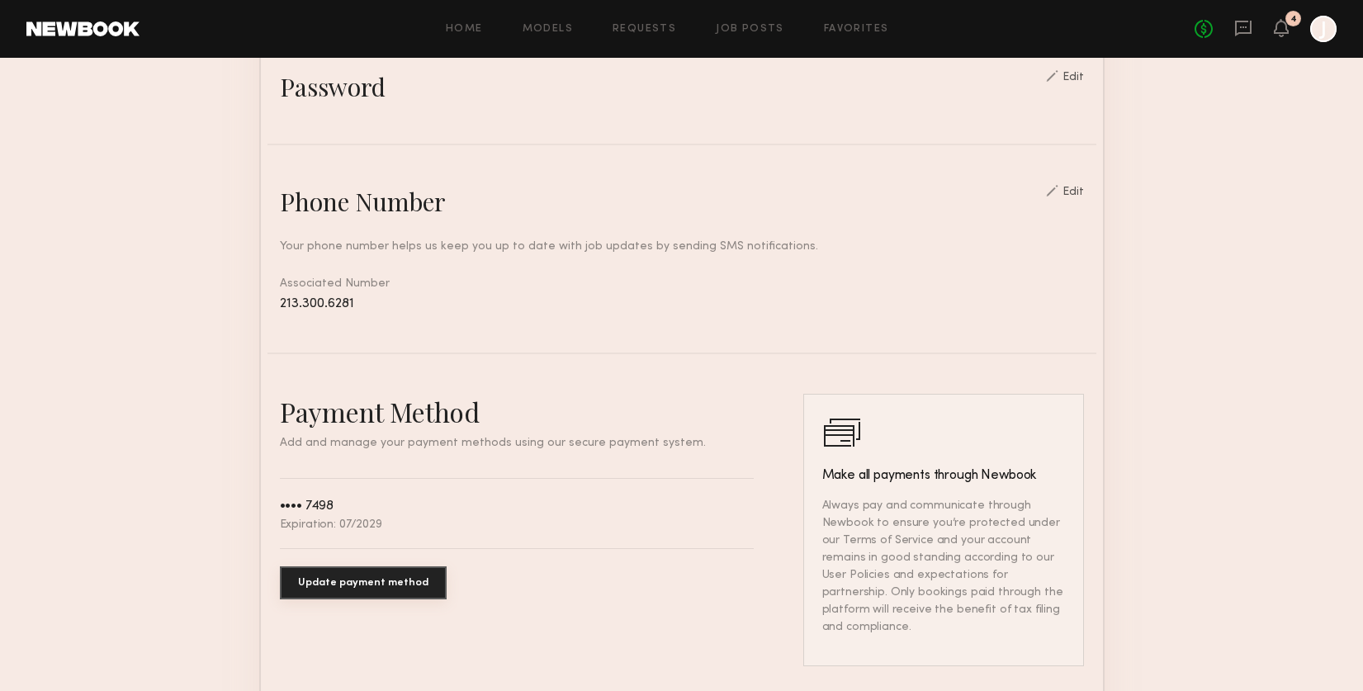
scroll to position [605, 0]
click at [324, 579] on button "Update payment method" at bounding box center [363, 581] width 167 height 33
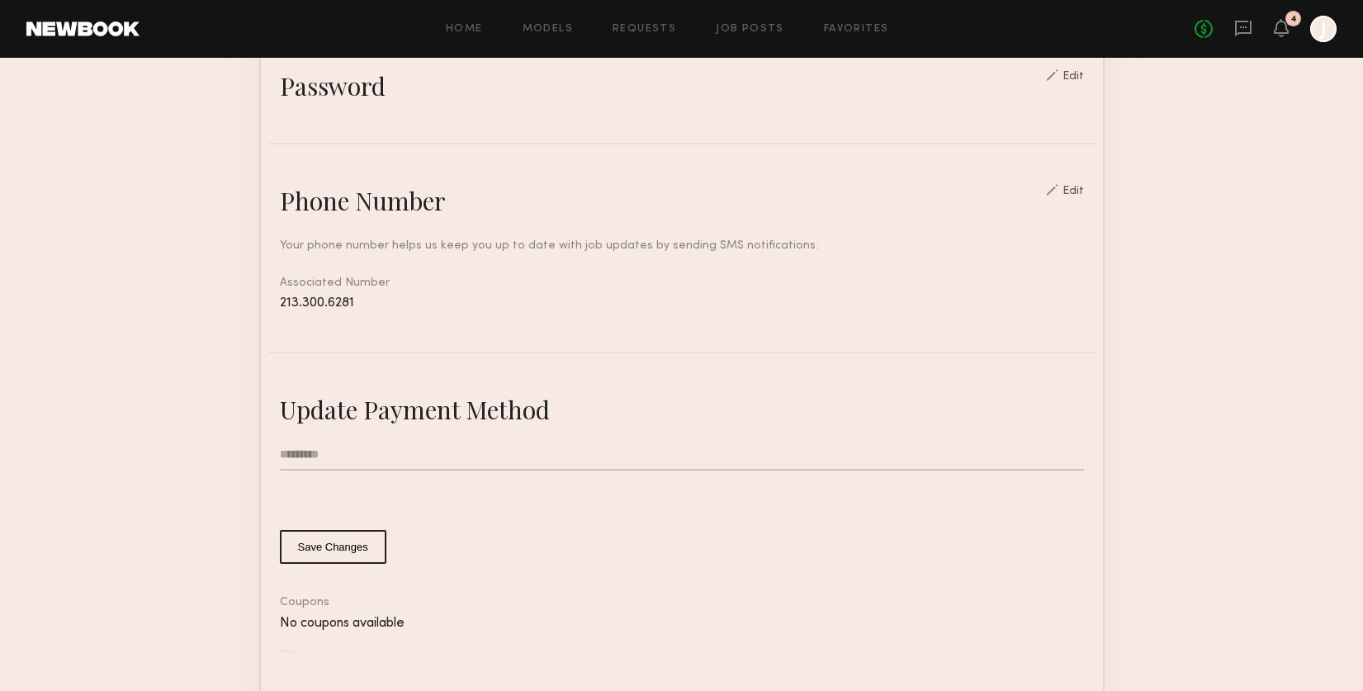
click at [336, 448] on input "text" at bounding box center [682, 454] width 804 height 31
type input "**********"
type input "*"
